Goal: Information Seeking & Learning: Learn about a topic

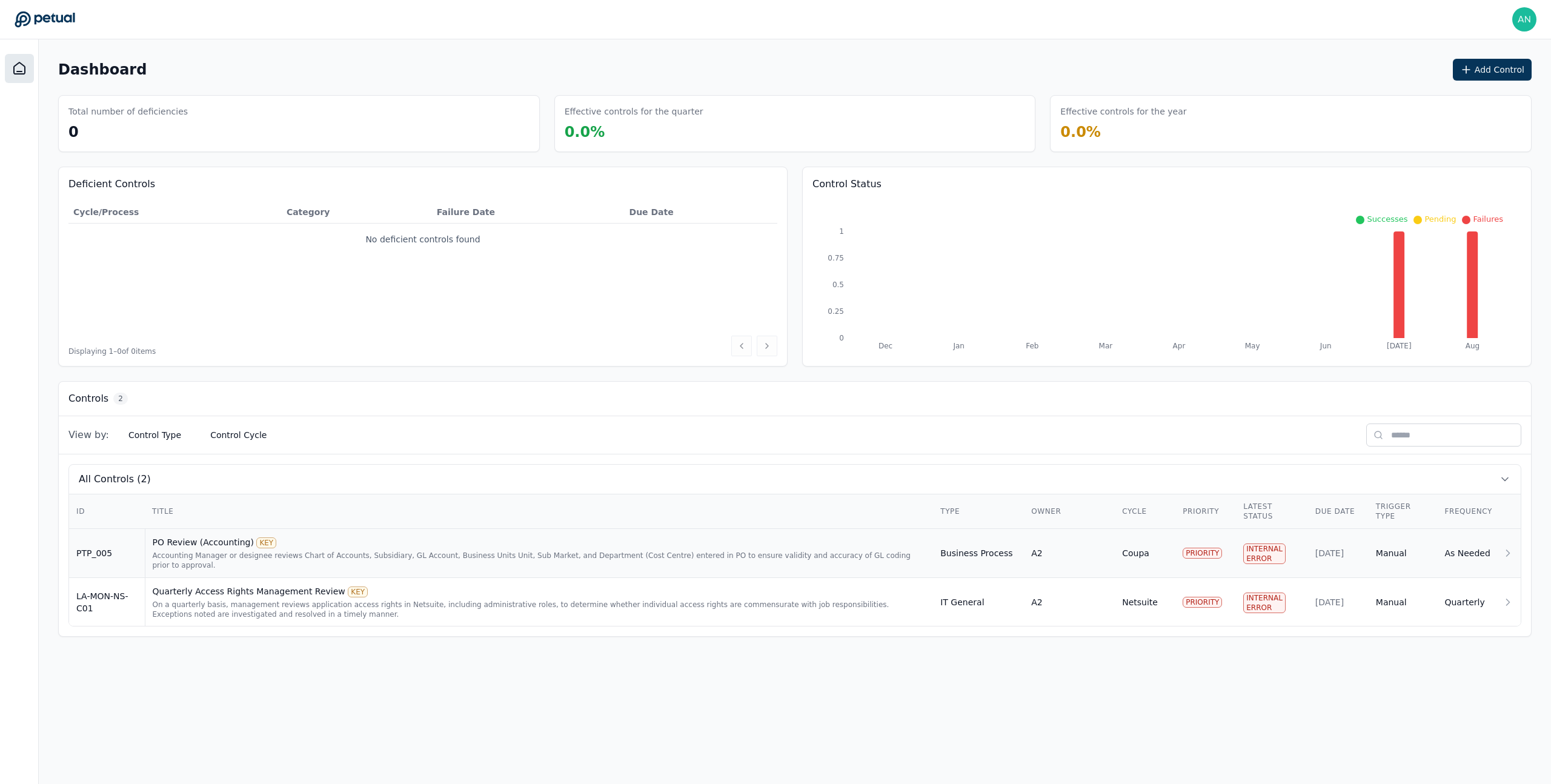
click at [197, 553] on div "Accounting Manager or designee reviews Chart of Accounts, Subsidiary, GL Accoun…" at bounding box center [539, 560] width 774 height 19
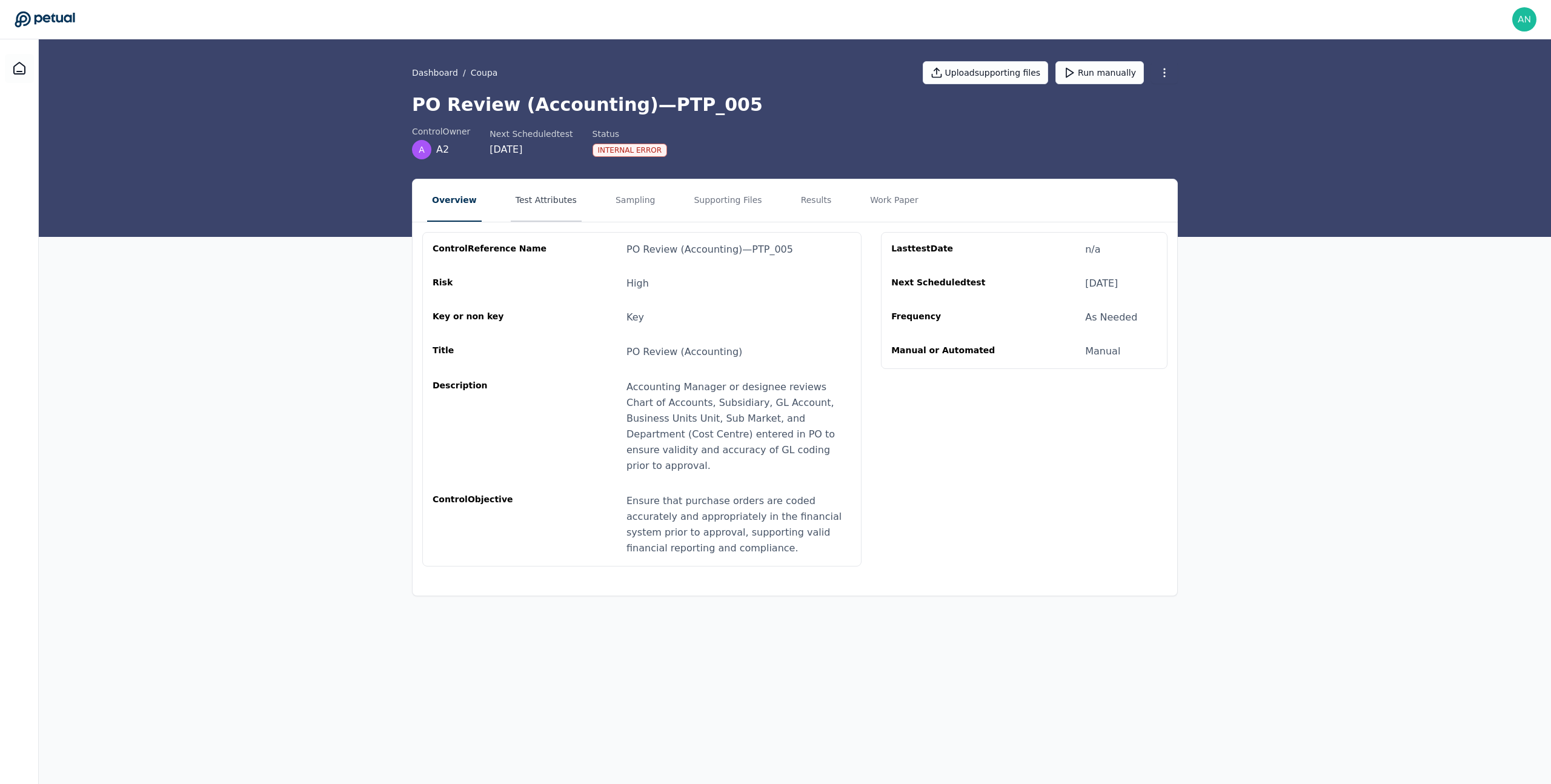
click at [524, 200] on button "Test Attributes" at bounding box center [546, 201] width 70 height 42
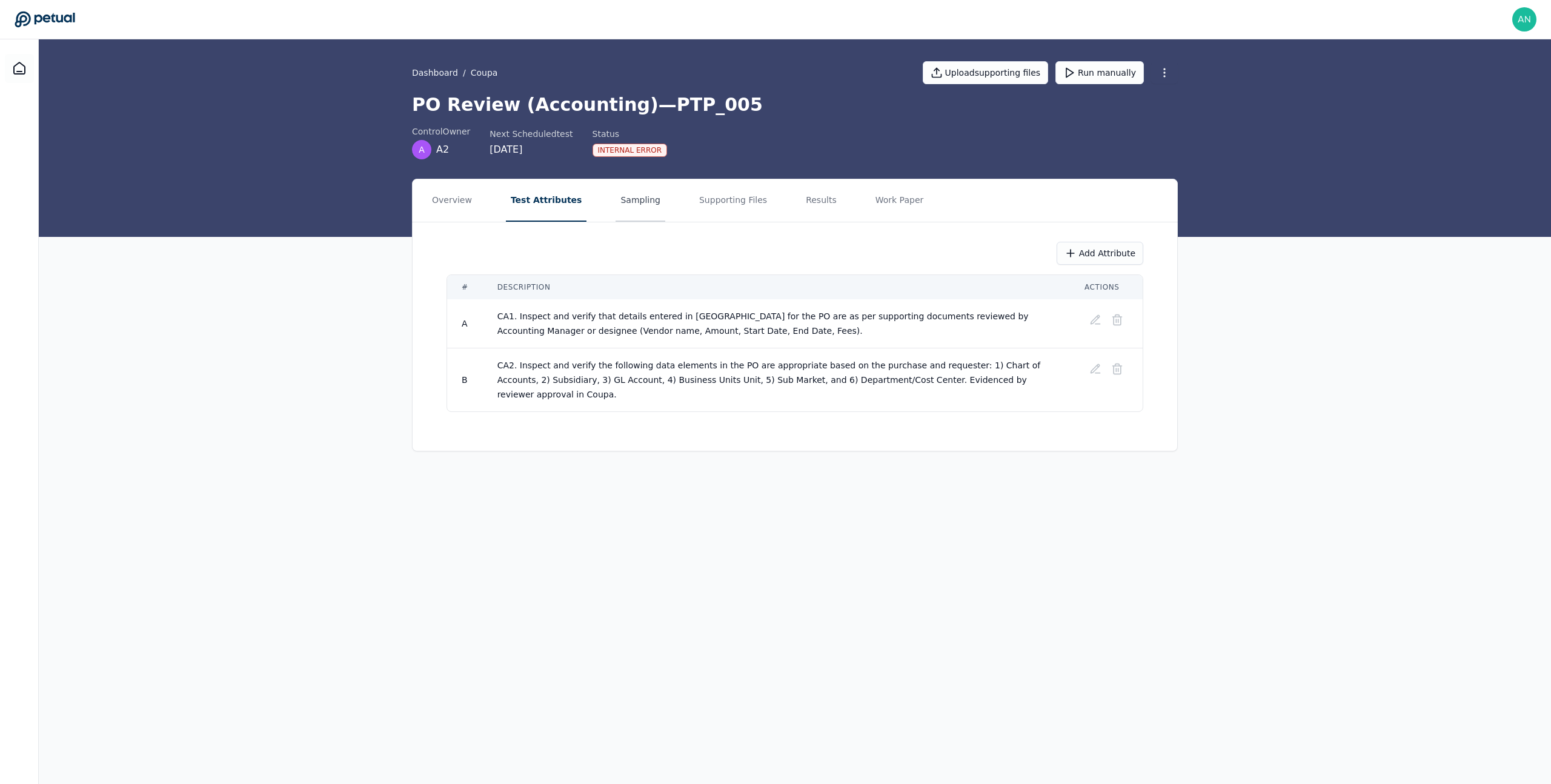
click at [620, 199] on button "Sampling" at bounding box center [641, 201] width 49 height 42
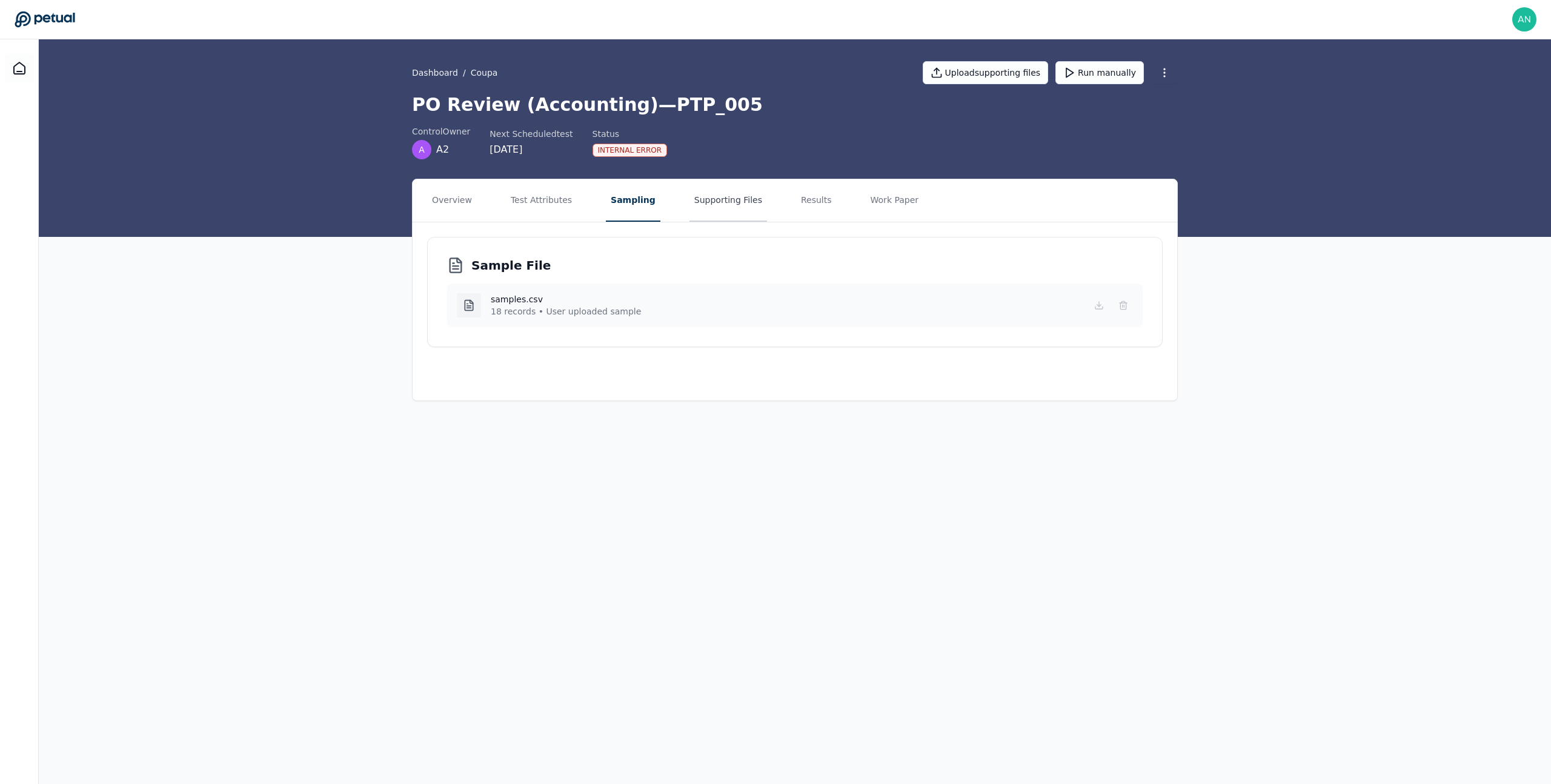
click at [709, 206] on button "Supporting Files" at bounding box center [728, 201] width 78 height 42
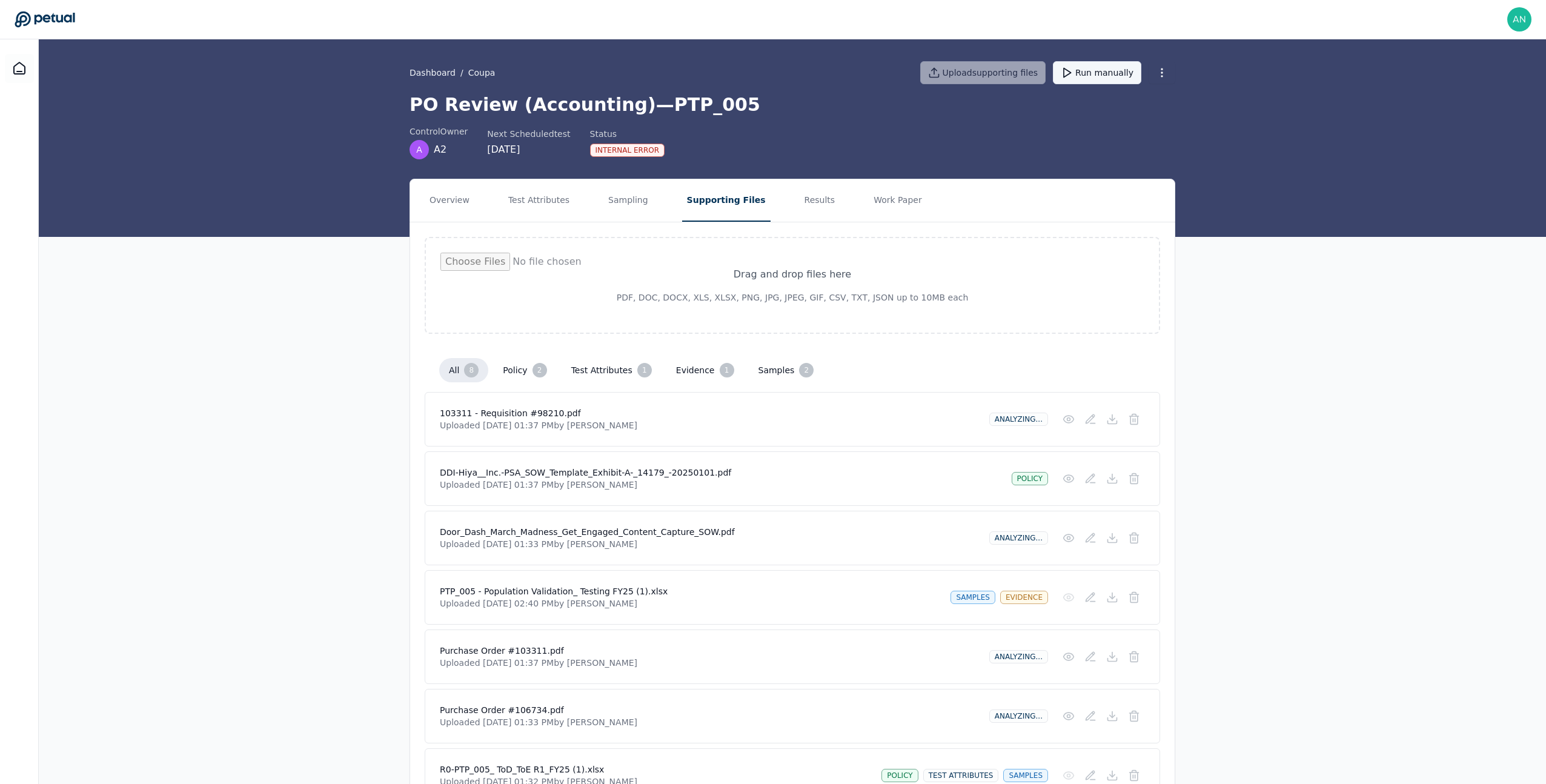
click at [1091, 80] on button "Run manually" at bounding box center [1097, 72] width 88 height 23
